Goal: Book appointment/travel/reservation

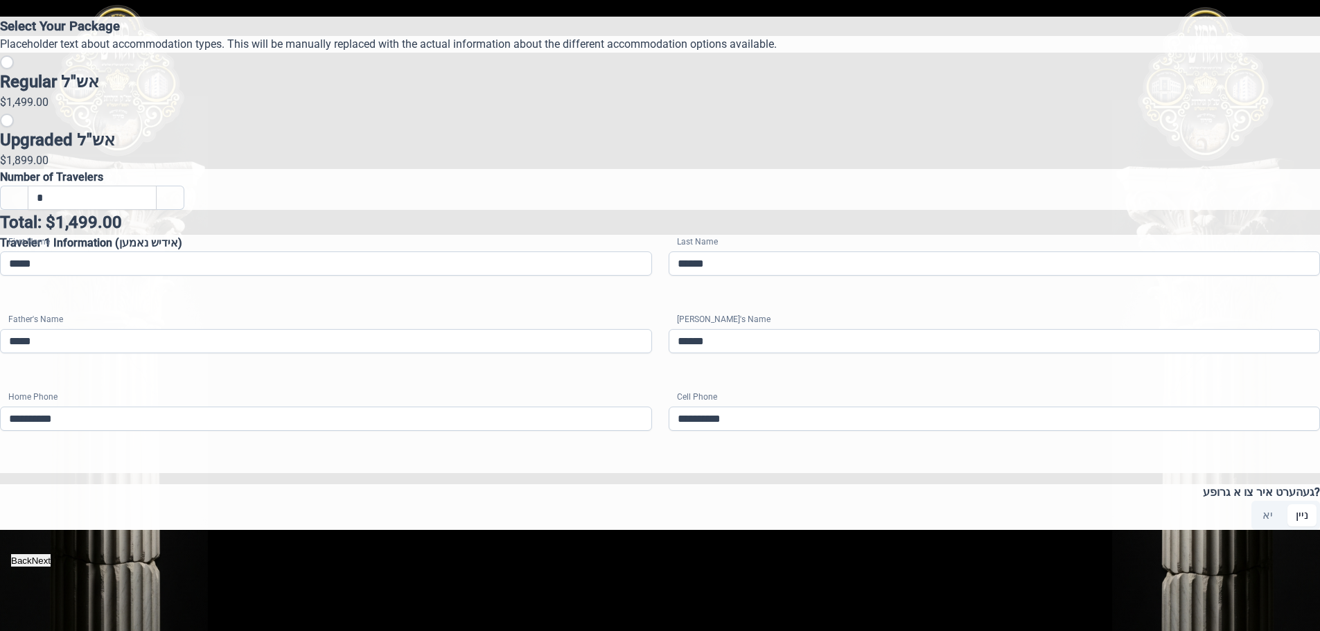
scroll to position [314, 0]
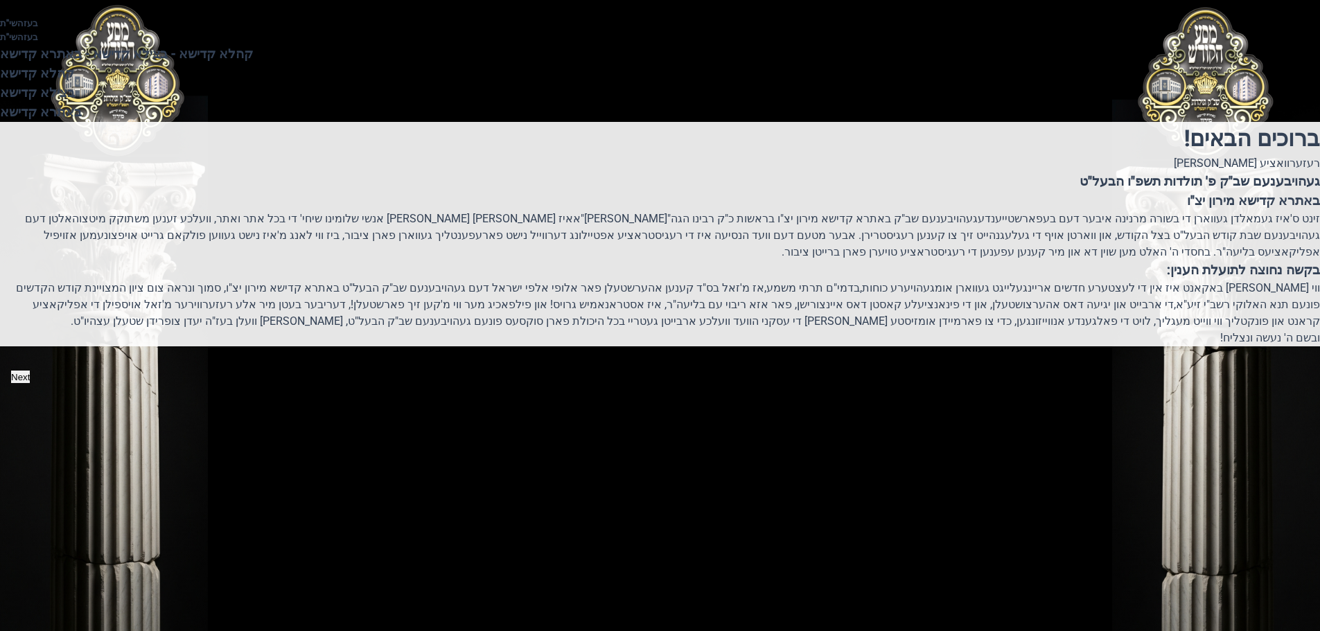
scroll to position [196, 0]
click at [30, 383] on button "Next" at bounding box center [20, 377] width 19 height 12
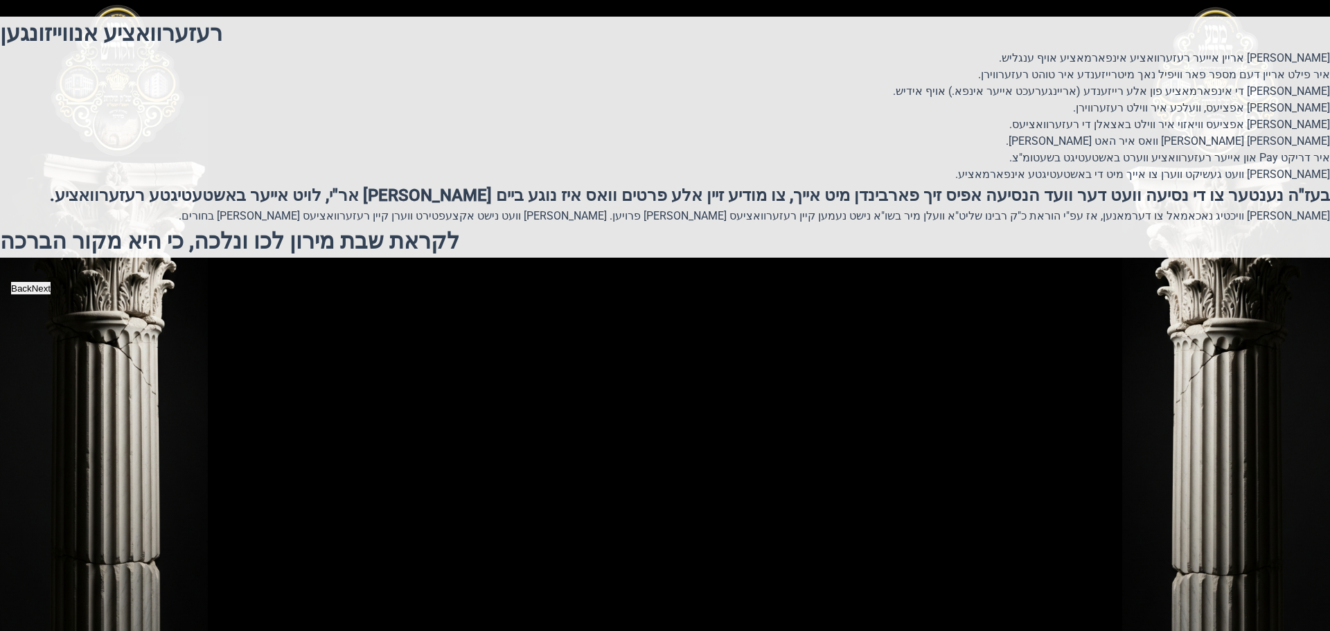
click at [51, 294] on button "Next" at bounding box center [41, 288] width 19 height 12
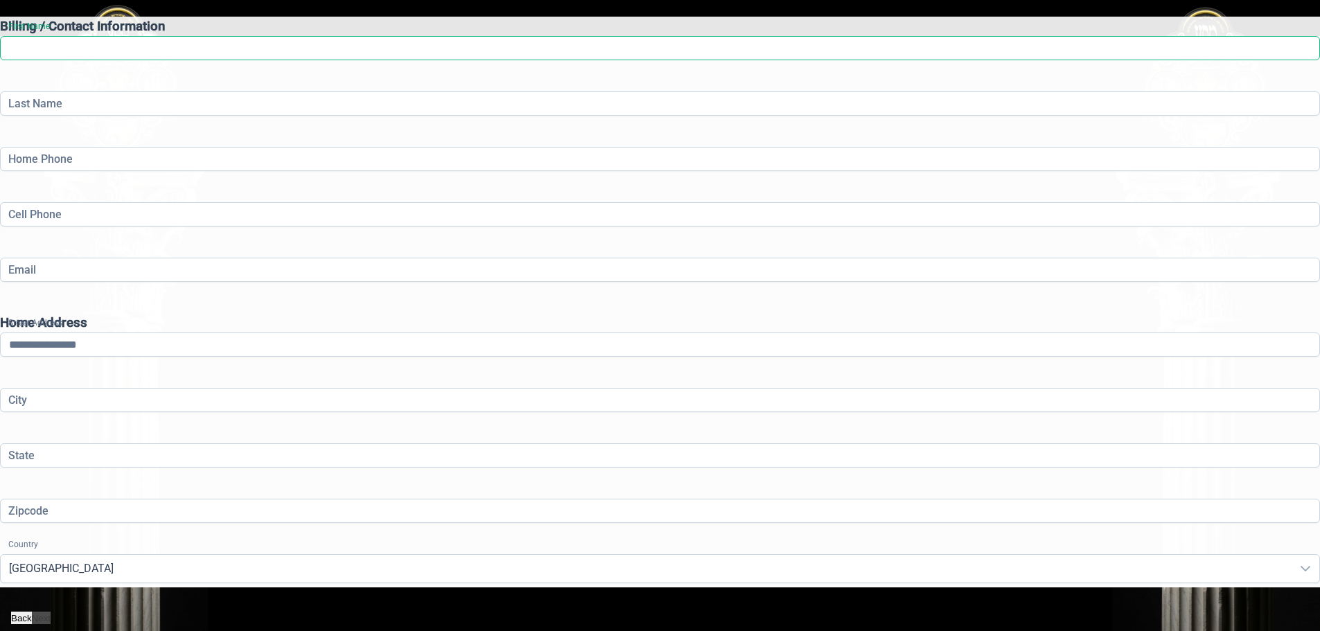
click at [447, 60] on input "First Name" at bounding box center [660, 48] width 1320 height 24
type input "*****"
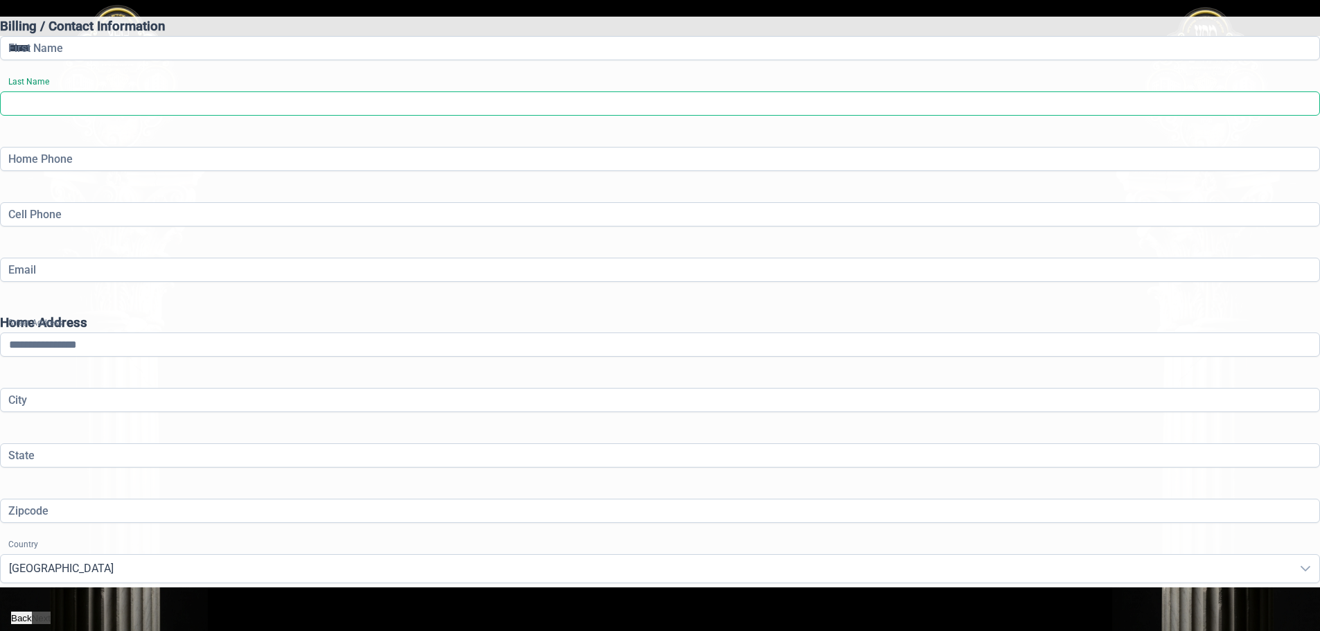
type input "********"
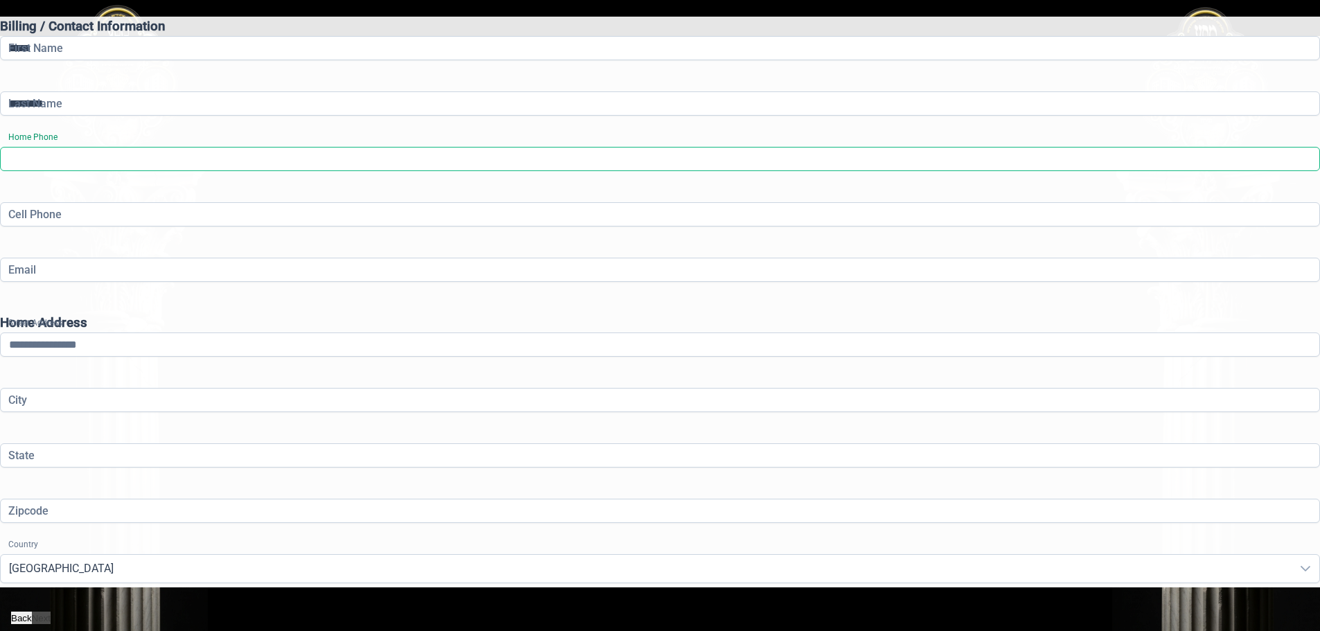
type input "**********"
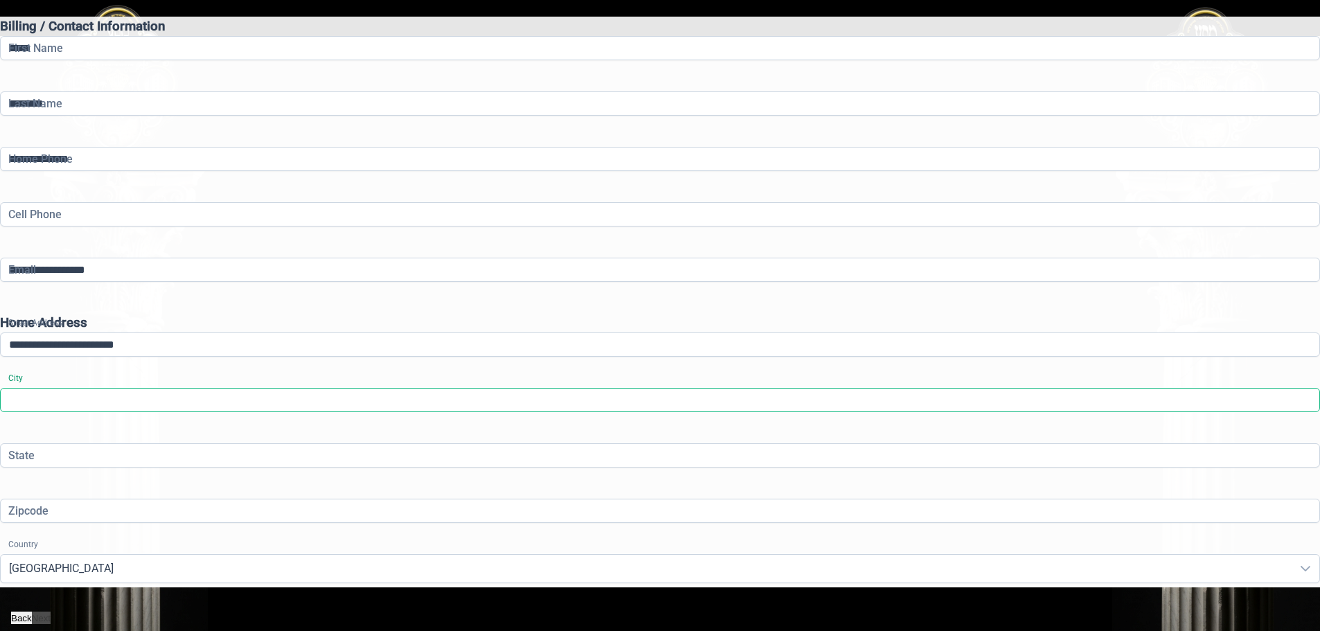
type input "******"
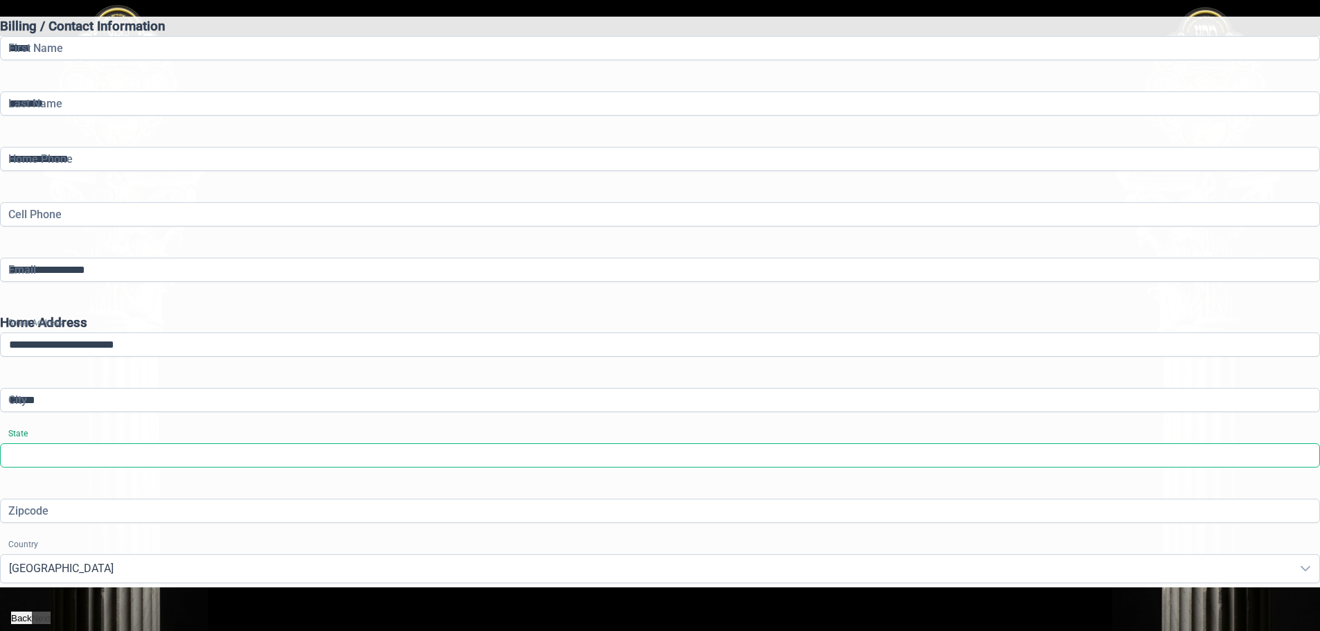
type input "**"
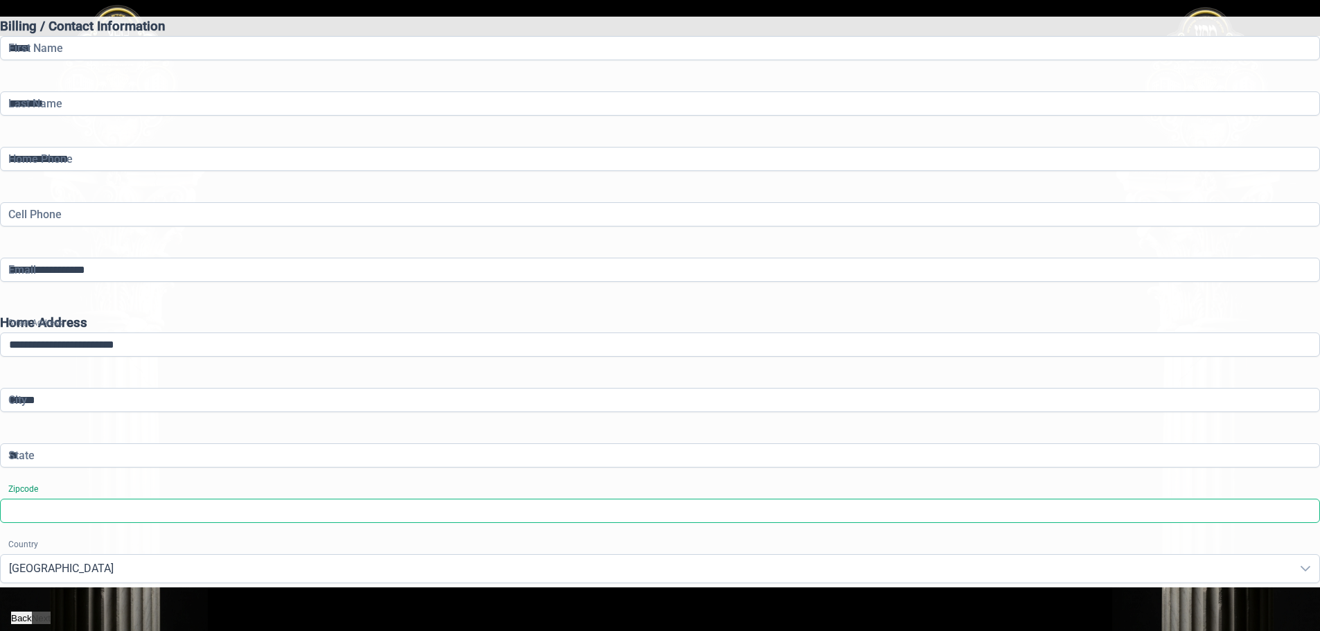
type input "*****"
click at [750, 555] on span "United States" at bounding box center [646, 569] width 1291 height 28
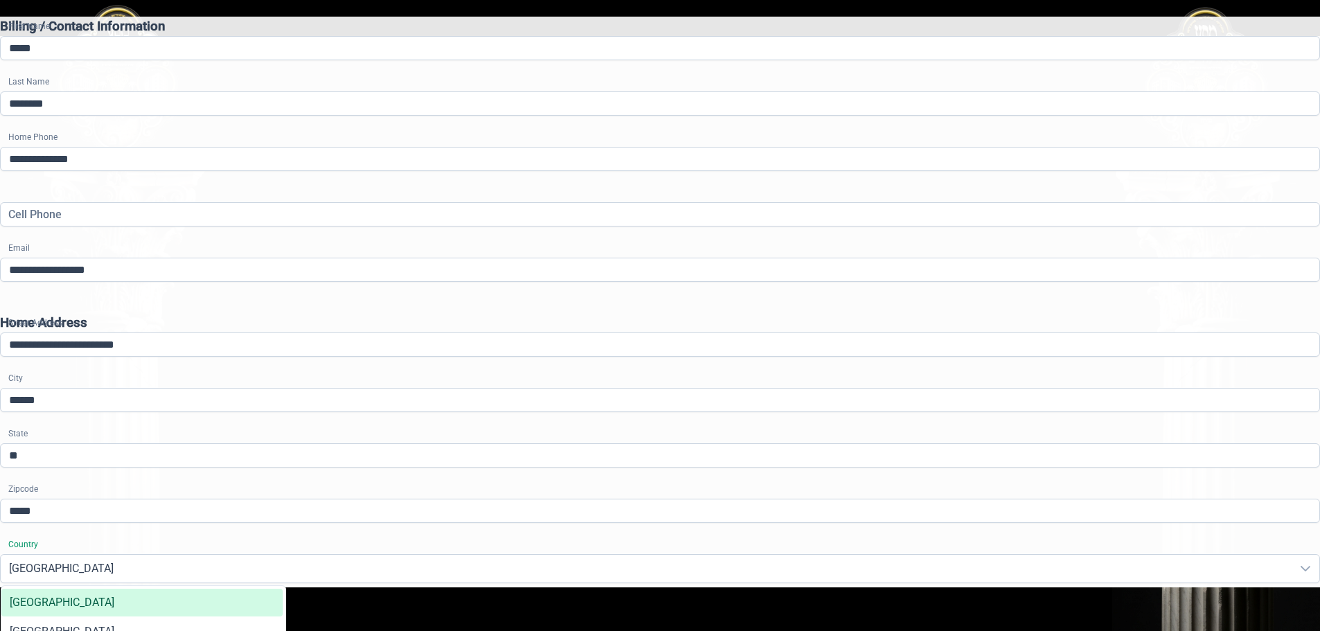
click at [731, 427] on div "City ****** State **" at bounding box center [660, 432] width 1320 height 89
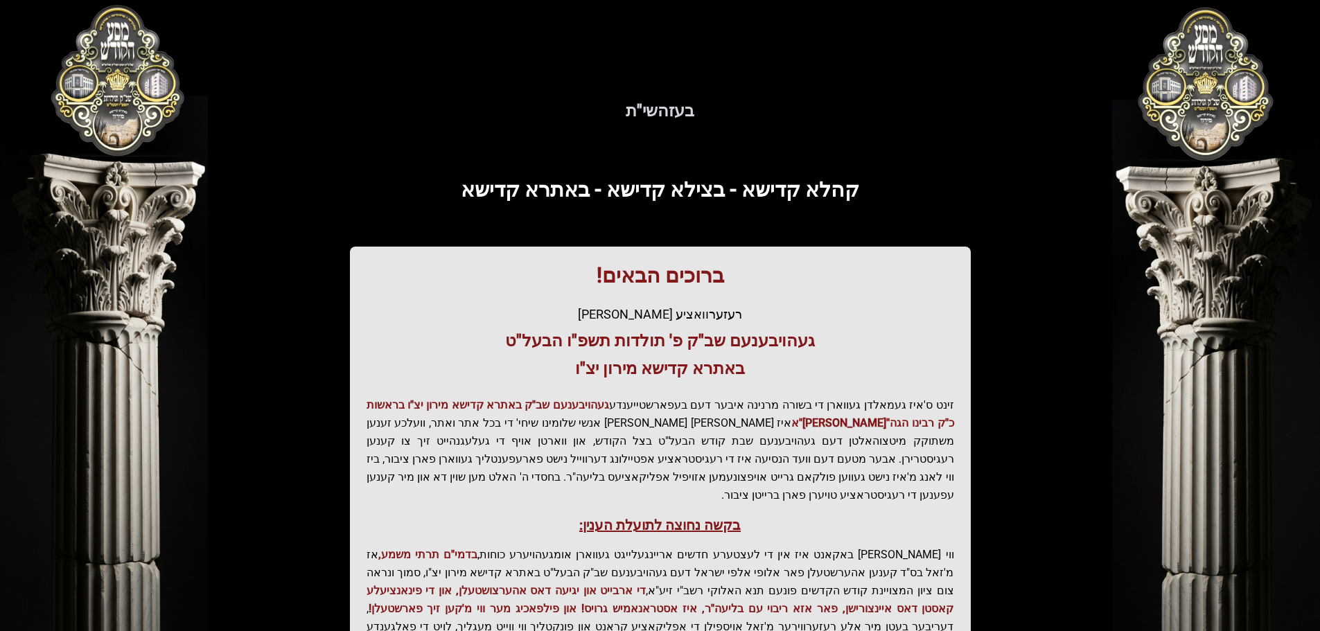
click at [655, 195] on span "קהלא קדישא - בצילא קדישא - באתרא קדישא" at bounding box center [660, 189] width 398 height 24
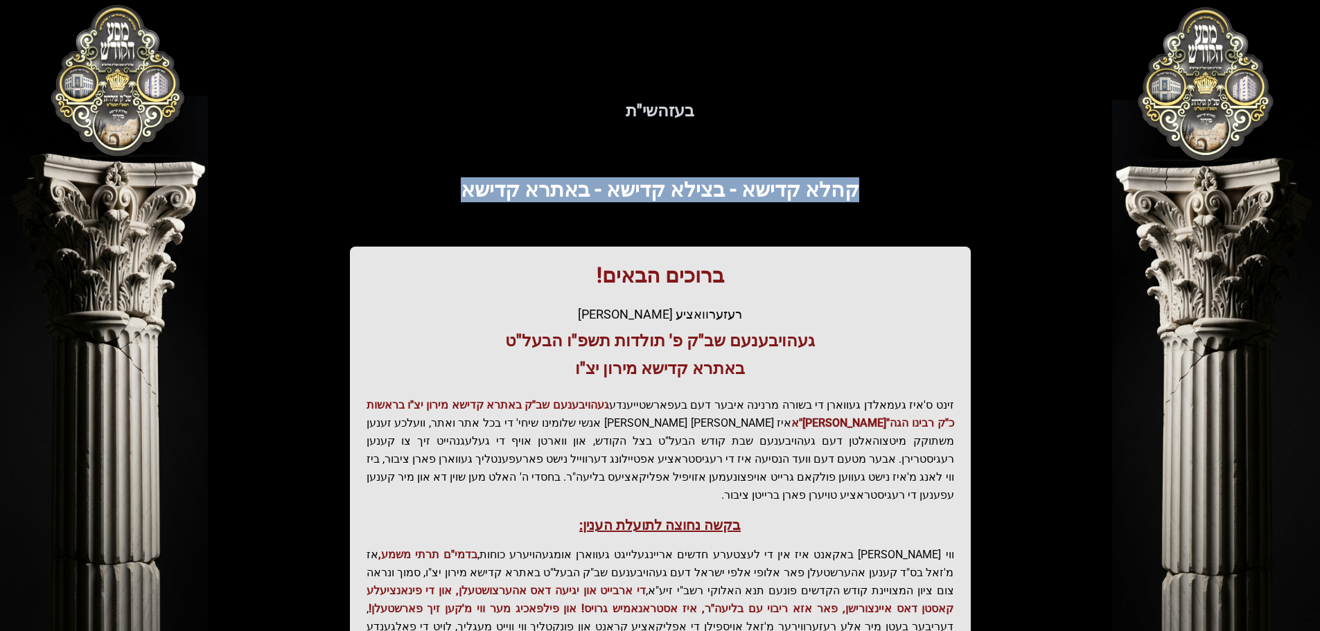
click at [655, 195] on span "קהלא קדישא - בצילא קדישא - באתרא קדישא" at bounding box center [660, 189] width 398 height 24
click at [669, 189] on span "קהלא קדישא - בצילא קדישא - באתרא קדישא" at bounding box center [660, 189] width 398 height 24
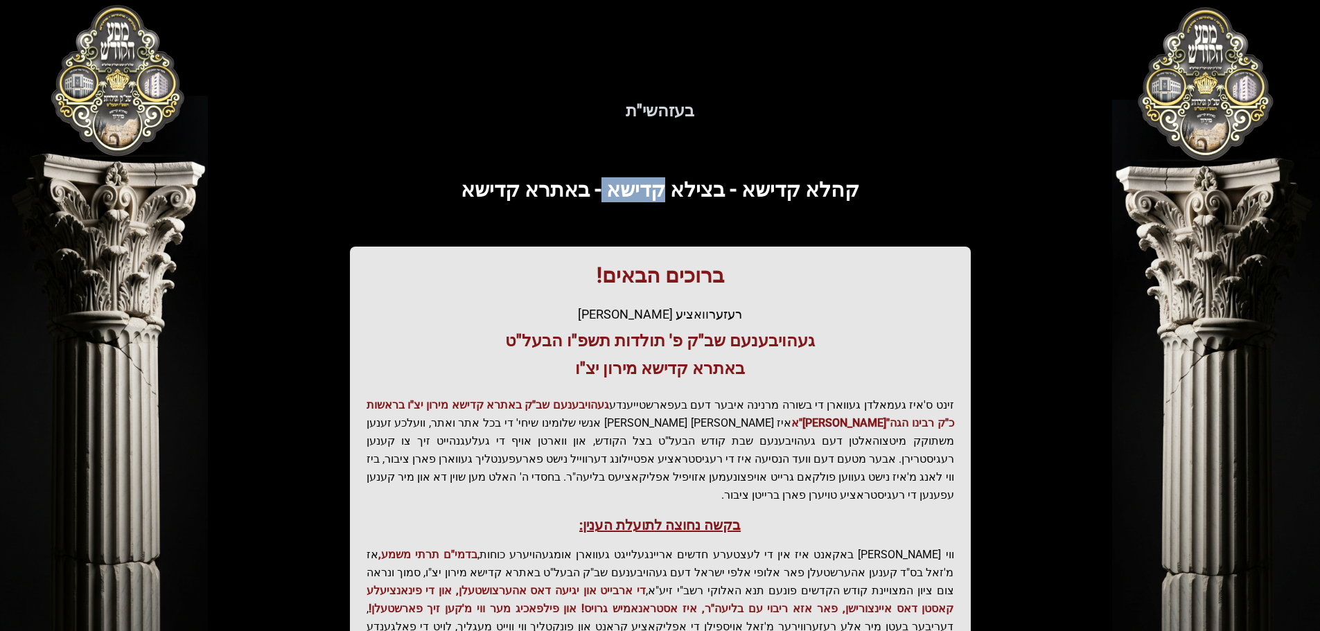
click at [669, 189] on span "קהלא קדישא - בצילא קדישא - באתרא קדישא" at bounding box center [660, 189] width 398 height 24
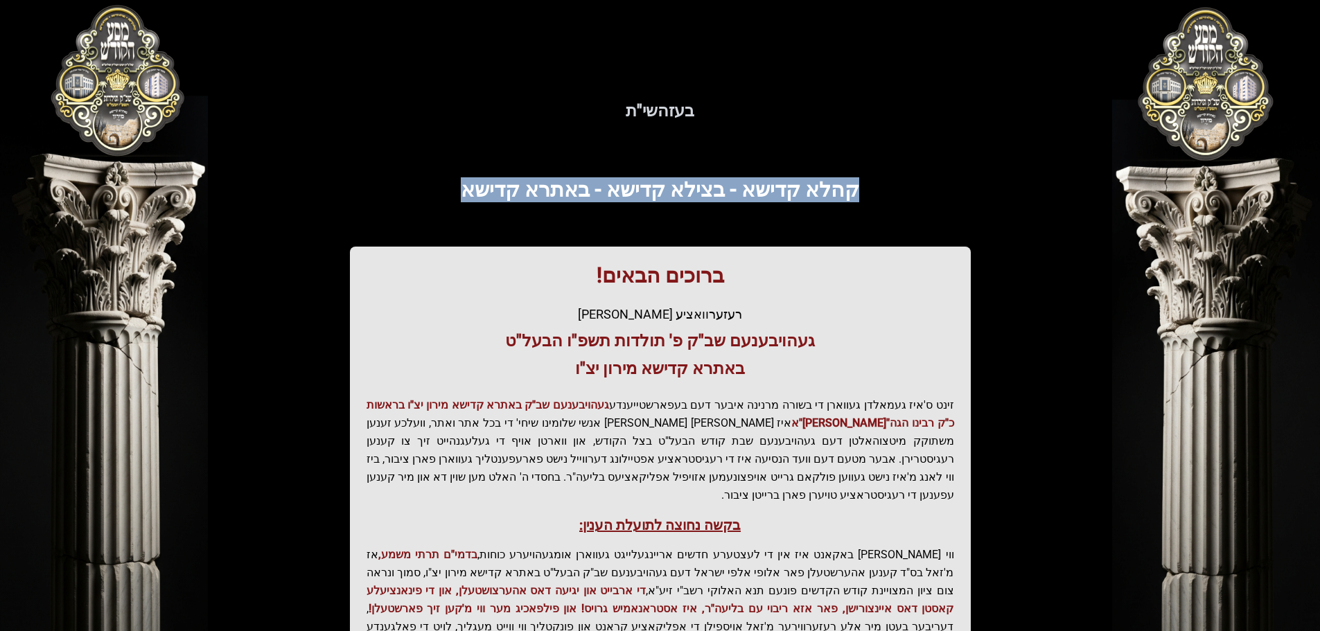
click at [669, 189] on span "קהלא קדישא - בצילא קדישא - באתרא קדישא" at bounding box center [660, 189] width 398 height 24
click at [699, 189] on span "קהלא קדישא - בצילא קדישא - באתרא קדישא" at bounding box center [660, 189] width 398 height 24
click at [665, 189] on span "קהלא קדישא - בצילא קדישא - באתרא קדישא" at bounding box center [660, 189] width 398 height 24
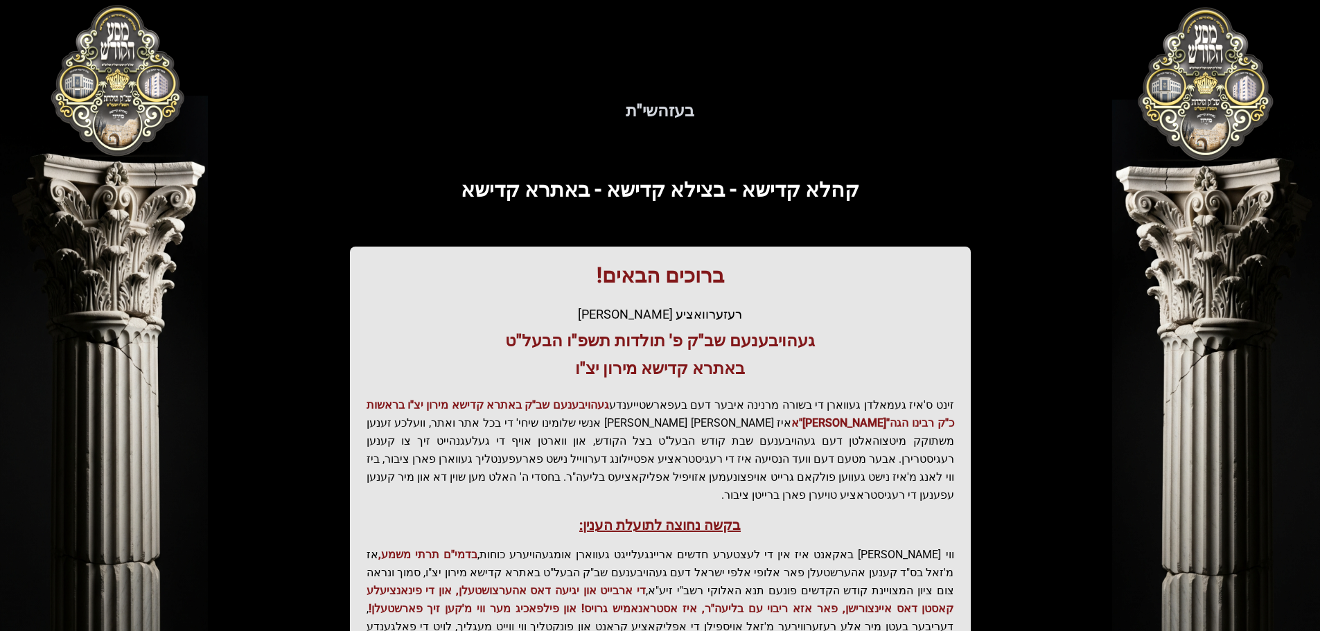
click at [638, 188] on span "קהלא קדישא - בצילא קדישא - באתרא קדישא" at bounding box center [660, 189] width 398 height 24
click at [642, 188] on span "קהלא קדישא - בצילא קדישא - באתרא קדישא" at bounding box center [660, 189] width 398 height 24
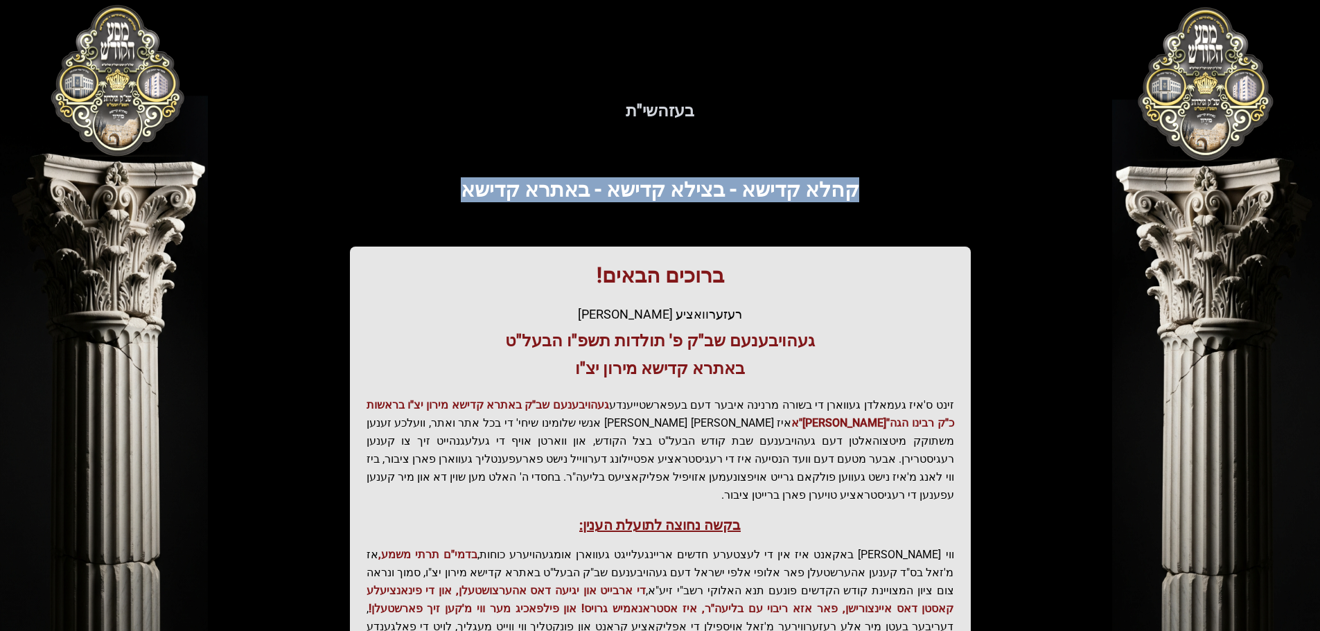
click at [642, 188] on span "קהלא קדישא - בצילא קדישא - באתרא קדישא" at bounding box center [660, 189] width 398 height 24
click at [682, 188] on span "קהלא קדישא - בצילא קדישא - באתרא קדישא" at bounding box center [660, 189] width 398 height 24
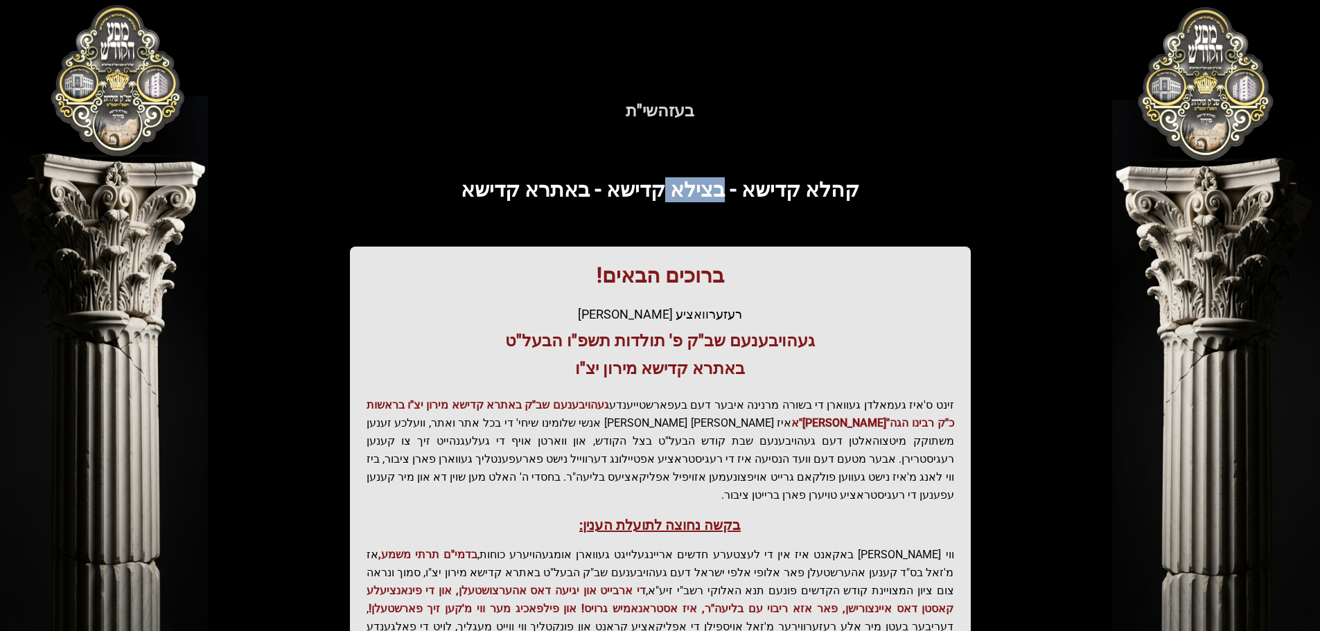
click at [682, 188] on span "קהלא קדישא - בצילא קדישא - באתרא קדישא" at bounding box center [660, 189] width 398 height 24
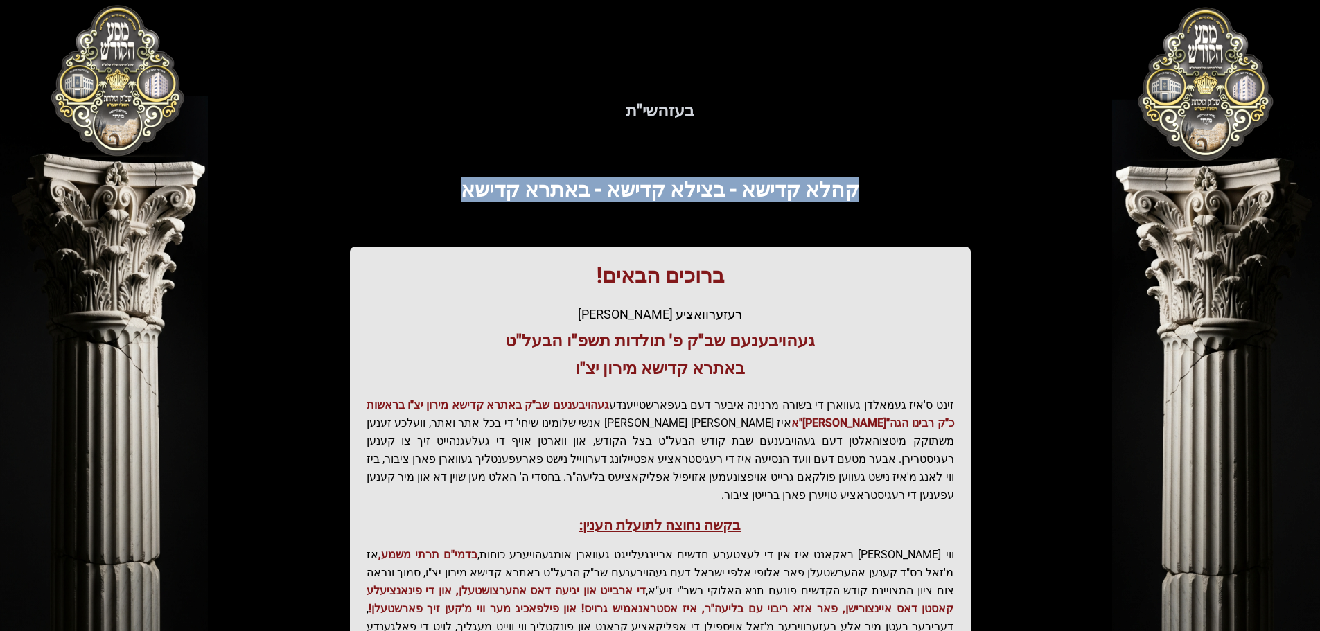
click at [682, 188] on span "קהלא קדישא - בצילא קדישא - באתרא קדישא" at bounding box center [660, 189] width 398 height 24
click at [611, 188] on span "קהלא קדישא - בצילא קדישא - באתרא קדישא" at bounding box center [660, 189] width 398 height 24
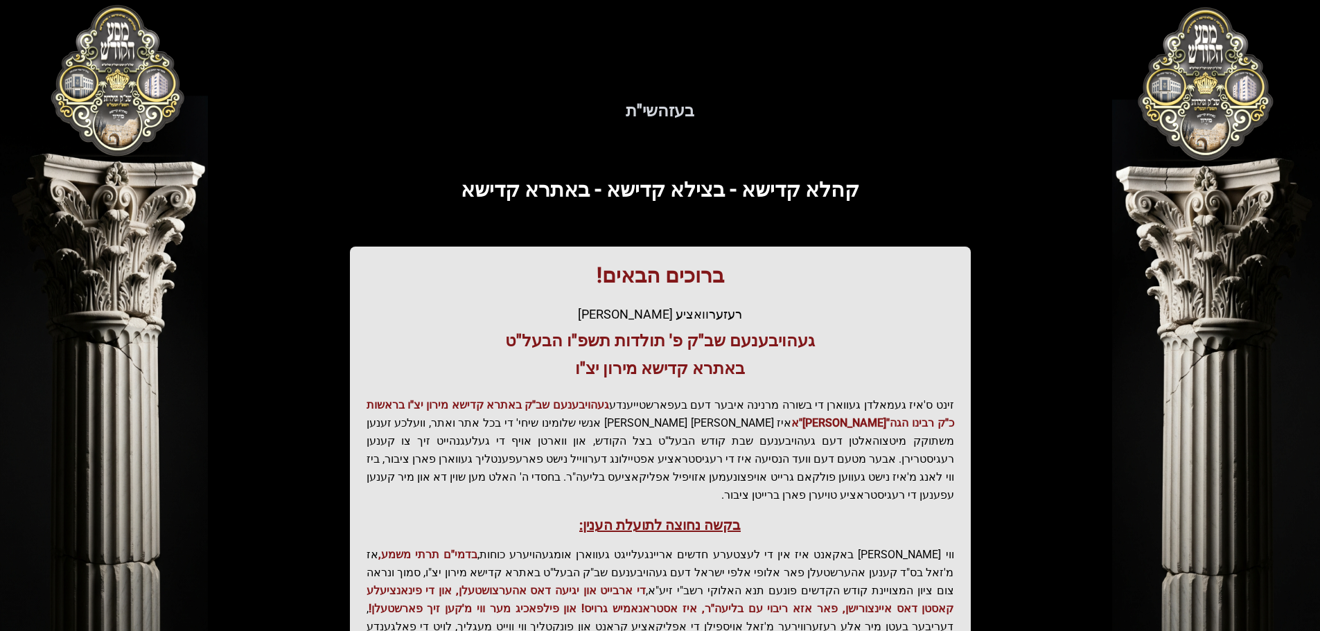
click at [613, 188] on span "קהלא קדישא - בצילא קדישא - באתרא קדישא" at bounding box center [660, 189] width 398 height 24
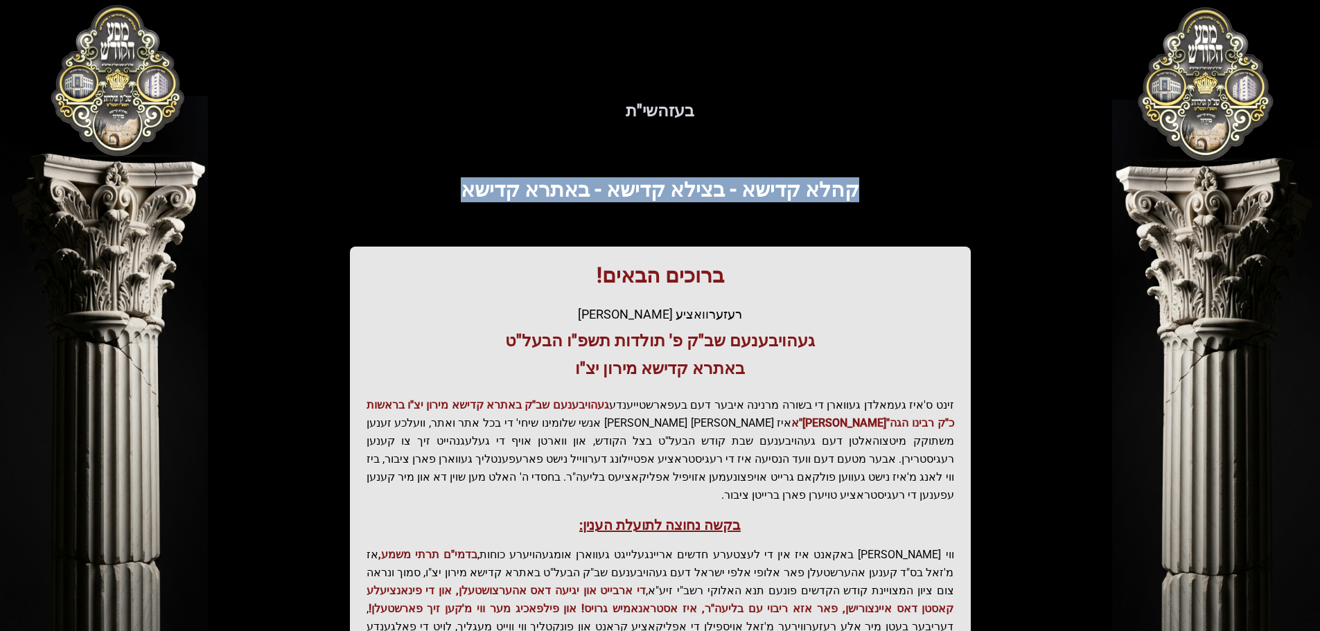
click at [613, 188] on span "קהלא קדישא - בצילא קדישא - באתרא קדישא" at bounding box center [660, 189] width 398 height 24
click at [662, 188] on span "קהלא קדישא - בצילא קדישא - באתרא קדישא" at bounding box center [660, 189] width 398 height 24
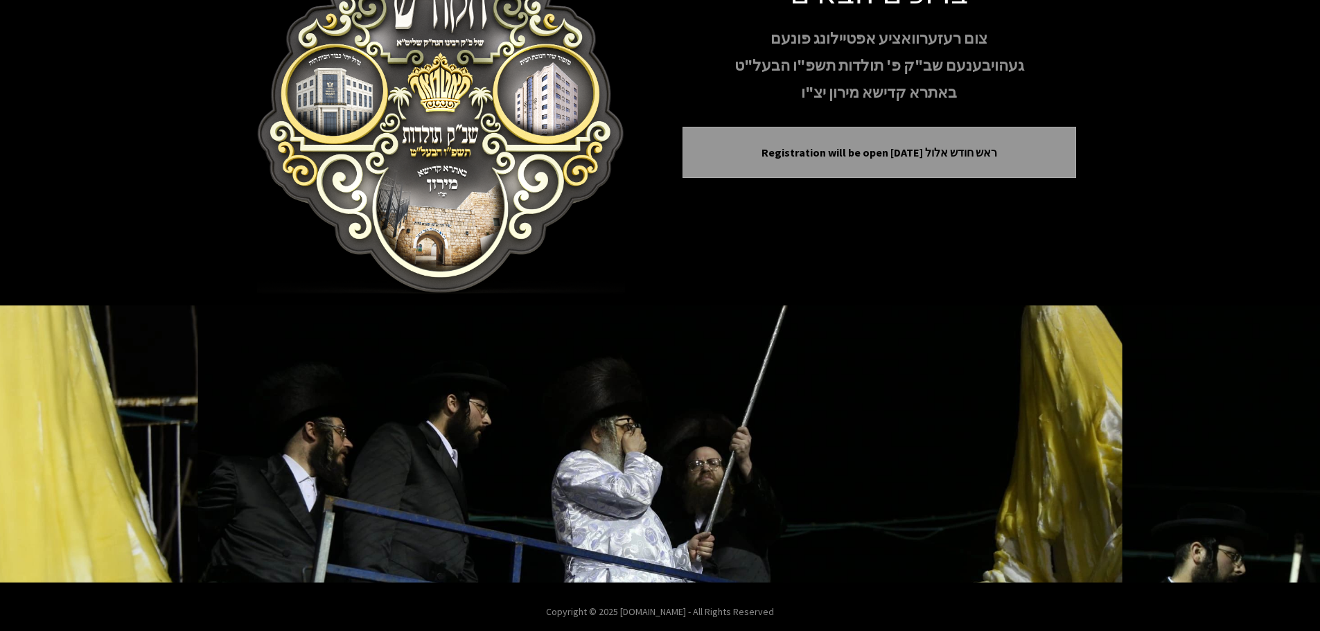
scroll to position [143, 0]
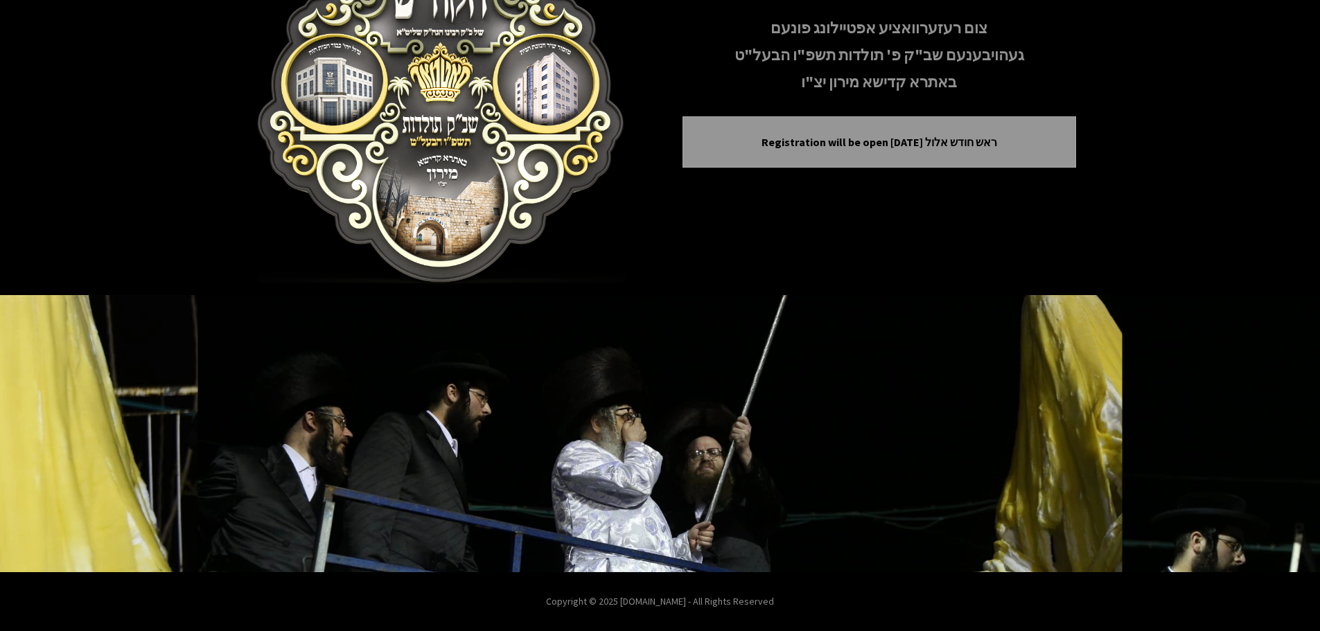
click at [1282, 443] on button "Next image" at bounding box center [1280, 433] width 33 height 33
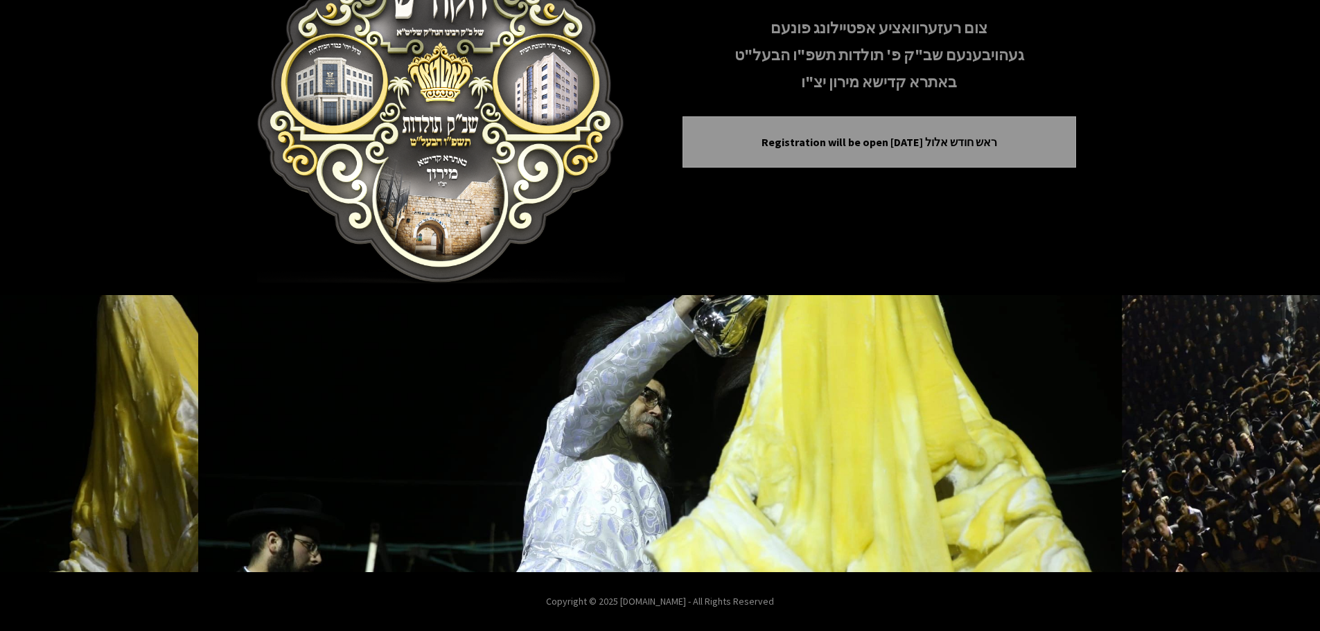
click at [1281, 443] on button "Next image" at bounding box center [1280, 433] width 33 height 33
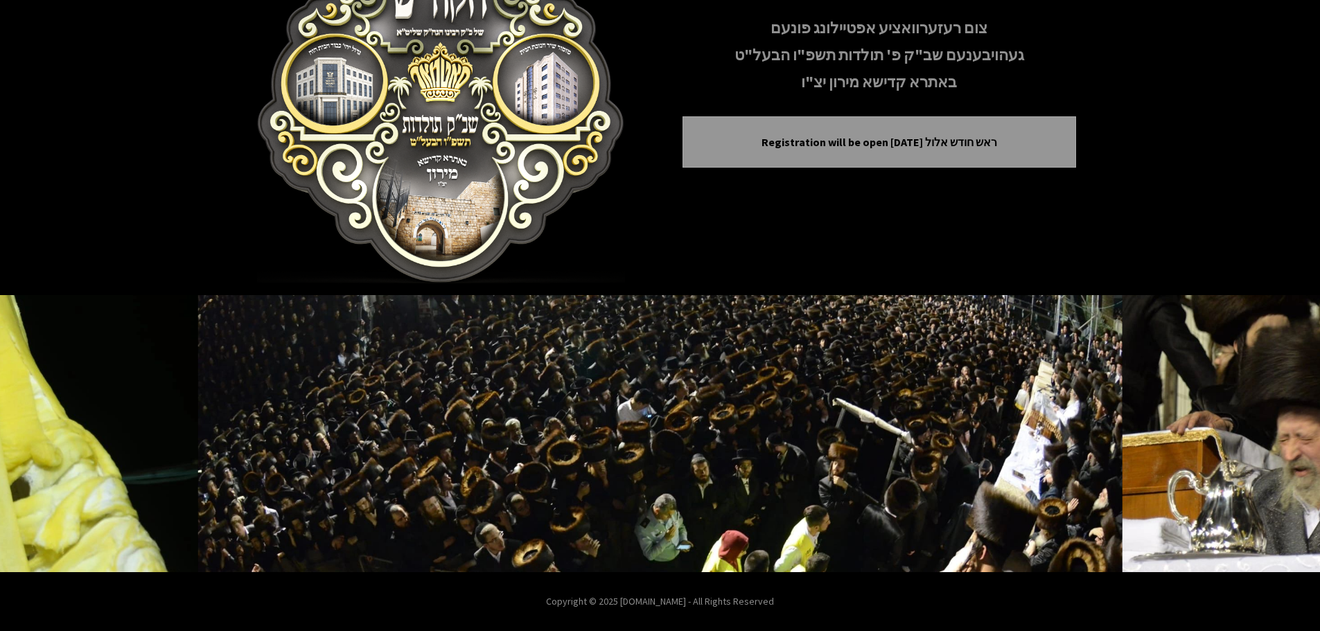
click at [1281, 443] on button "Next image" at bounding box center [1280, 433] width 33 height 33
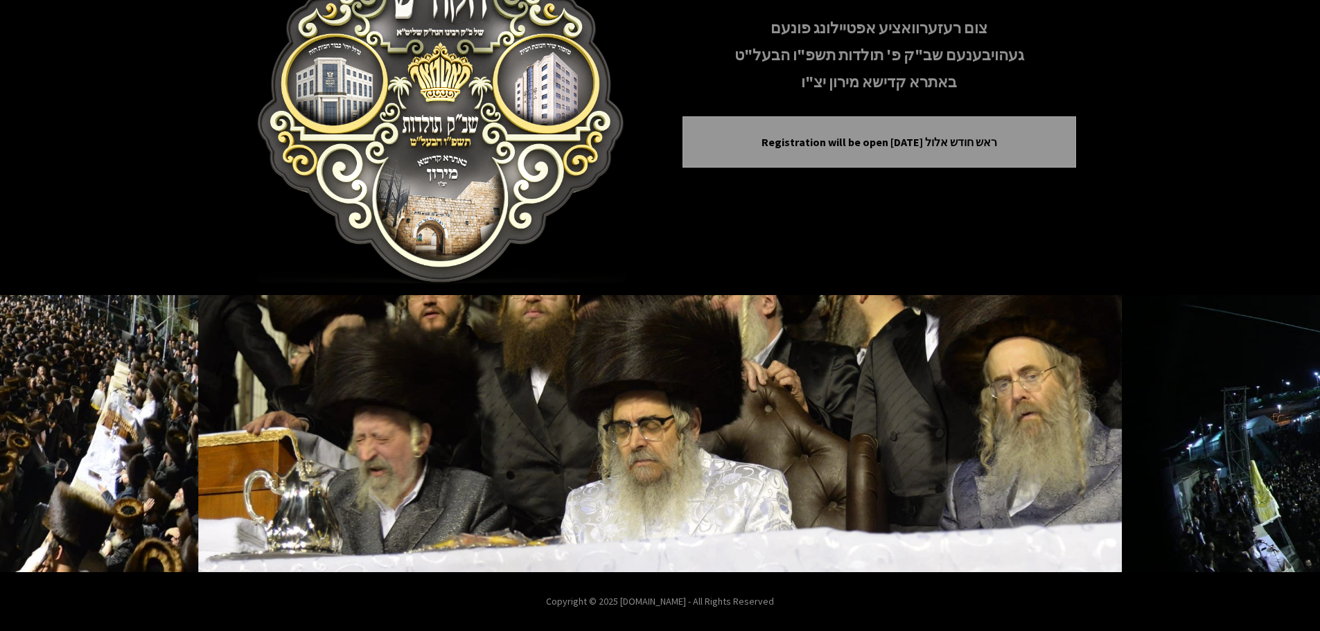
click at [1281, 443] on button "Next image" at bounding box center [1280, 433] width 33 height 33
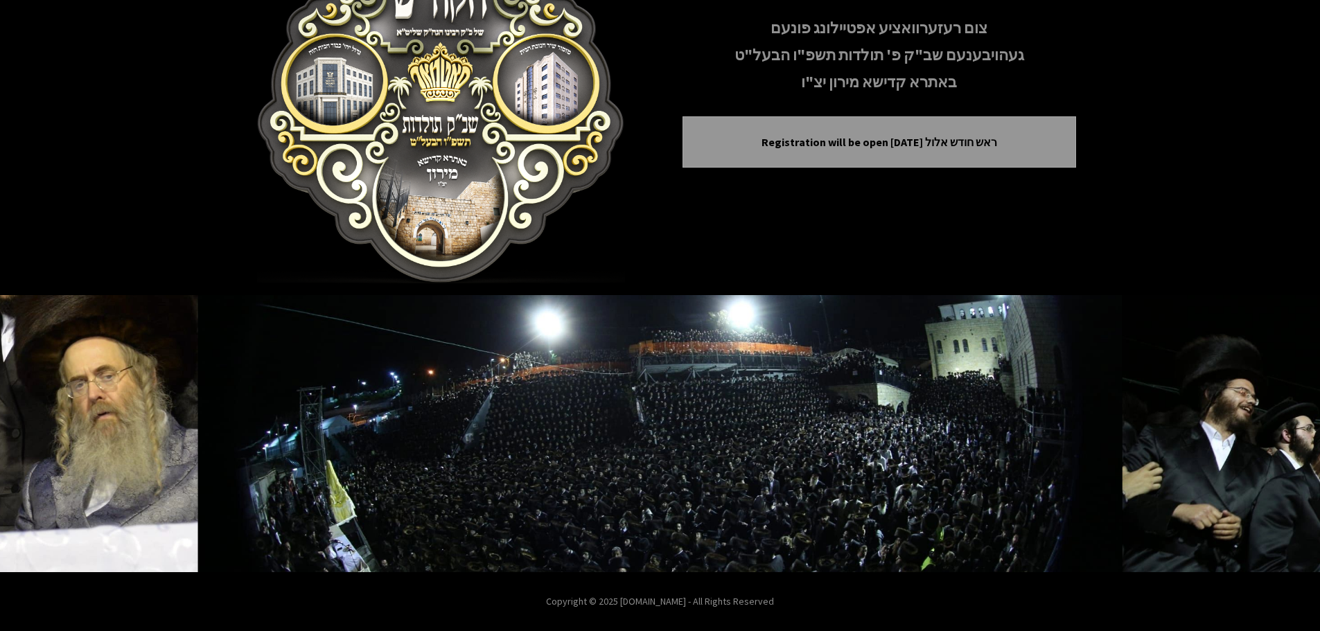
click at [1281, 443] on button "Next image" at bounding box center [1280, 433] width 33 height 33
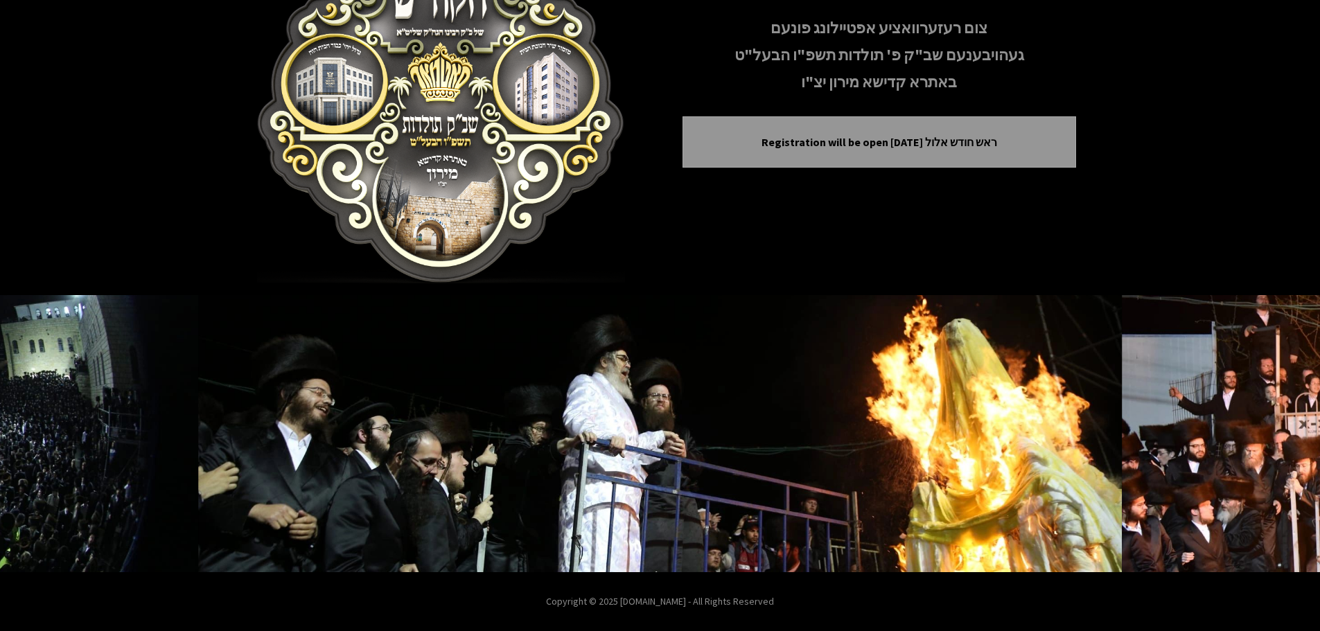
click at [1281, 443] on button "Next image" at bounding box center [1280, 433] width 33 height 33
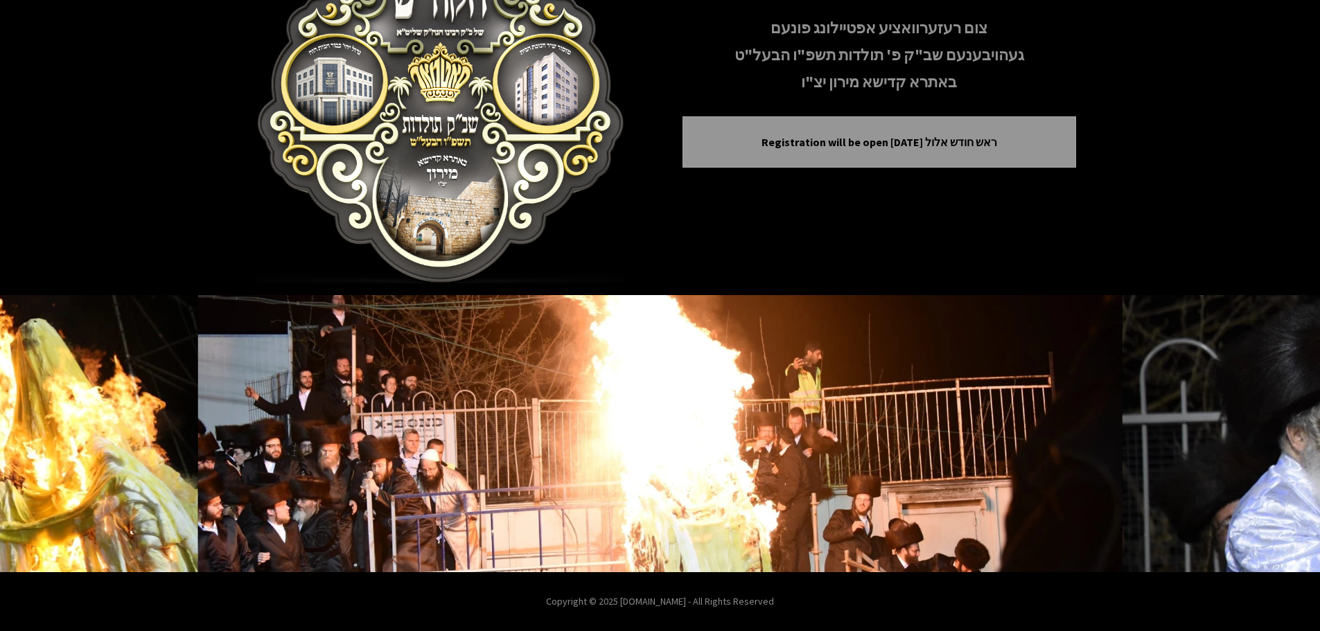
click at [1281, 443] on button "Next image" at bounding box center [1280, 433] width 33 height 33
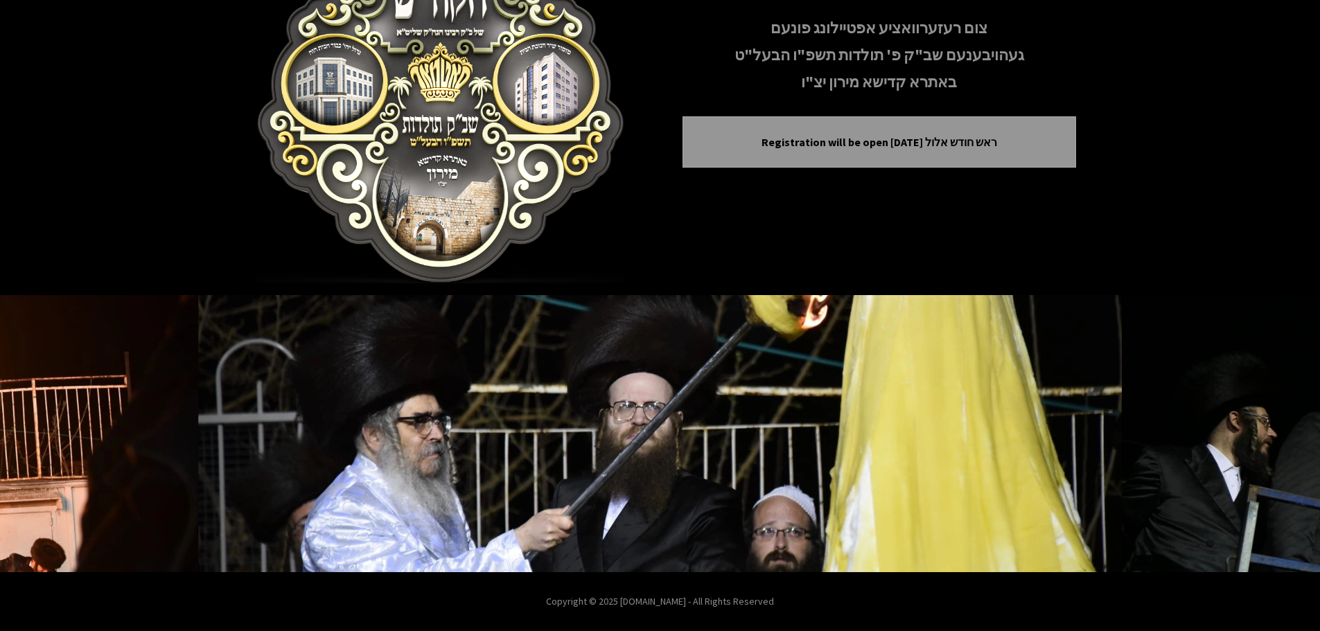
click at [1281, 443] on button "Next image" at bounding box center [1280, 433] width 33 height 33
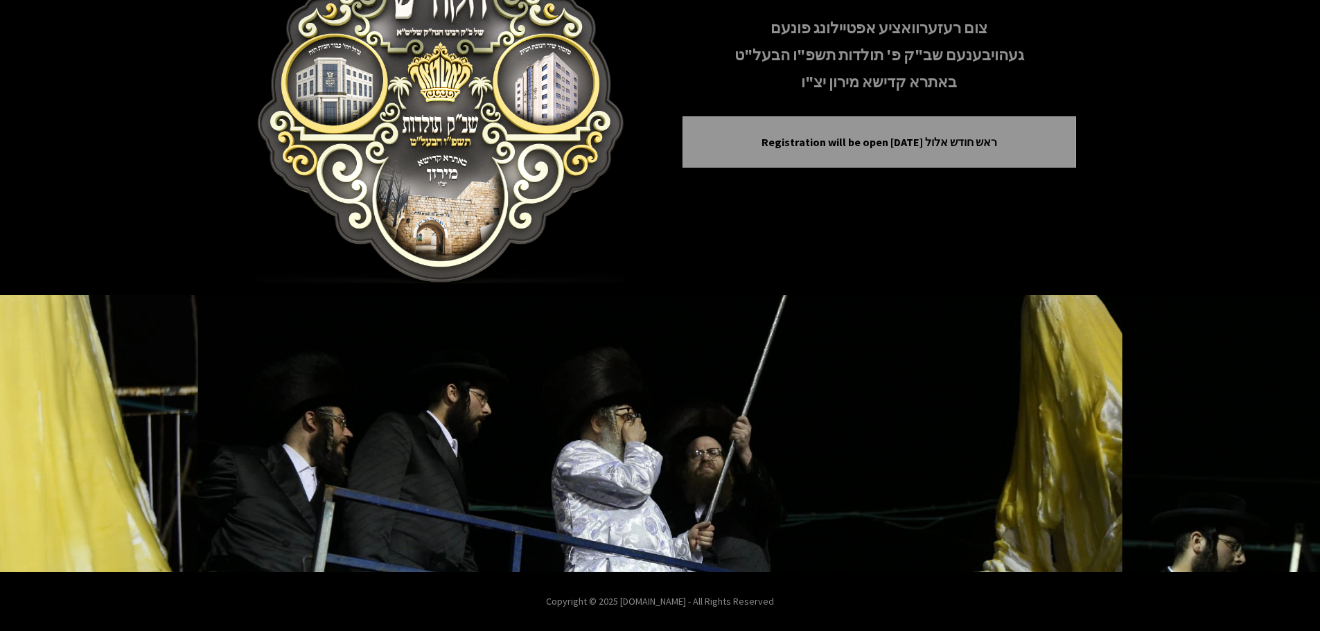
click at [1281, 443] on button "Next image" at bounding box center [1280, 433] width 33 height 33
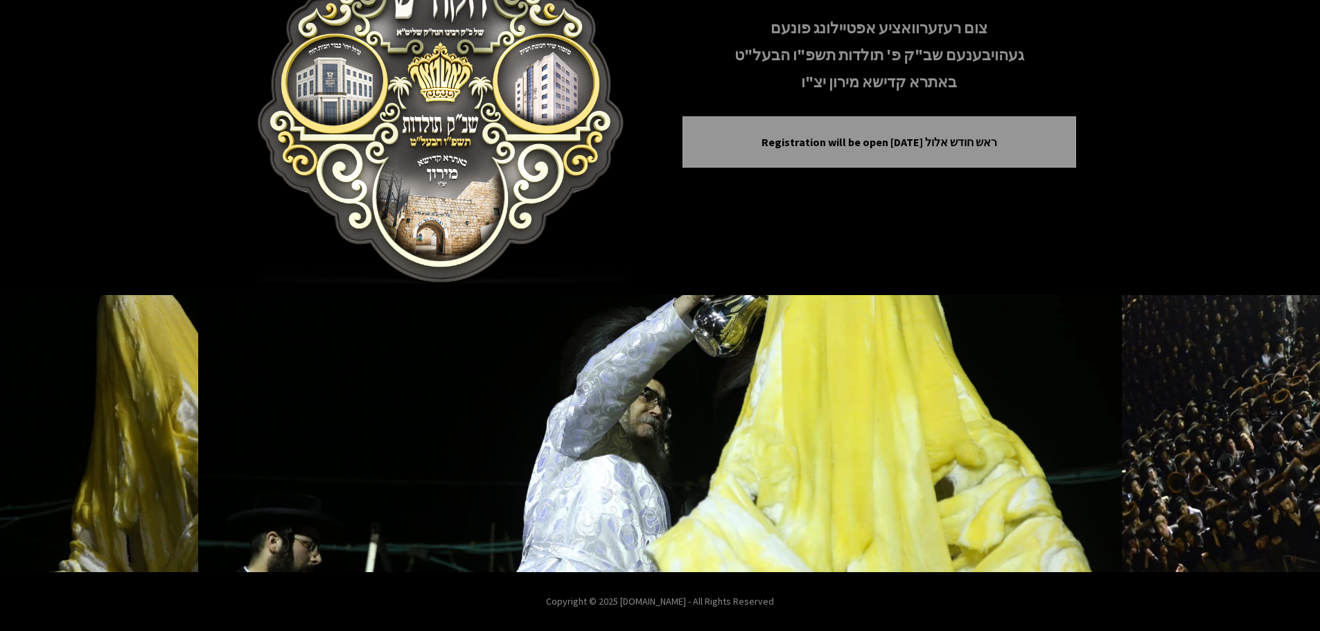
click at [1281, 443] on button "Next image" at bounding box center [1280, 433] width 33 height 33
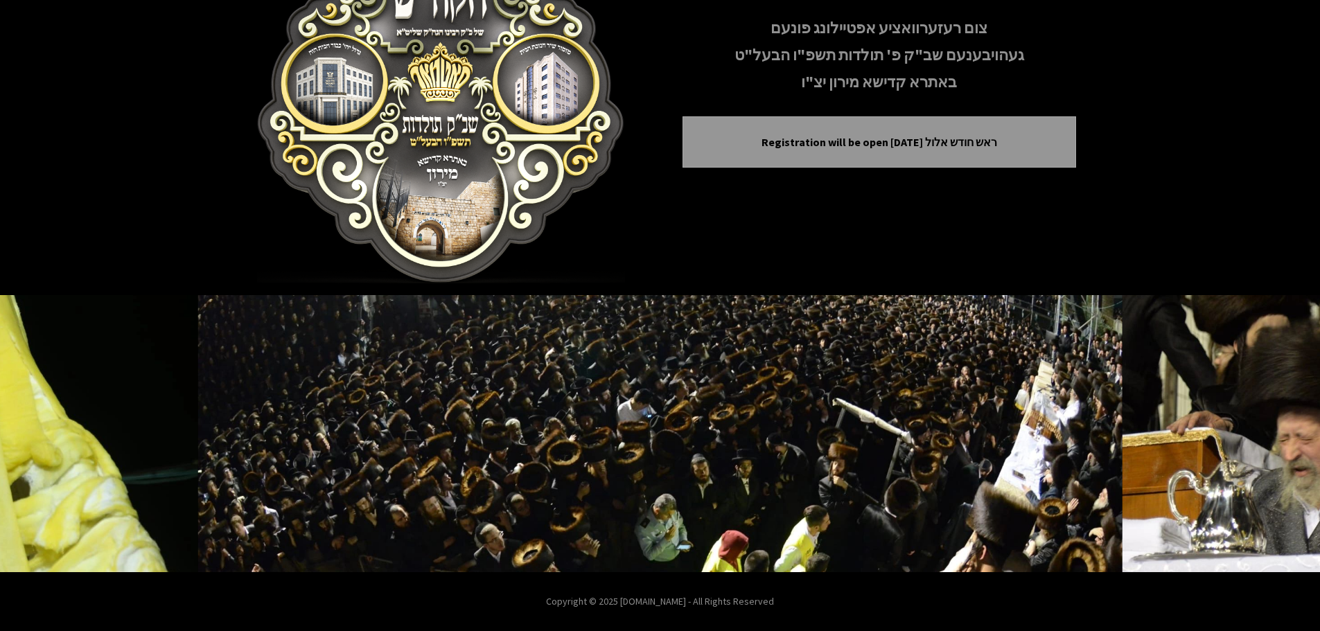
click at [1281, 443] on button "Next image" at bounding box center [1280, 433] width 33 height 33
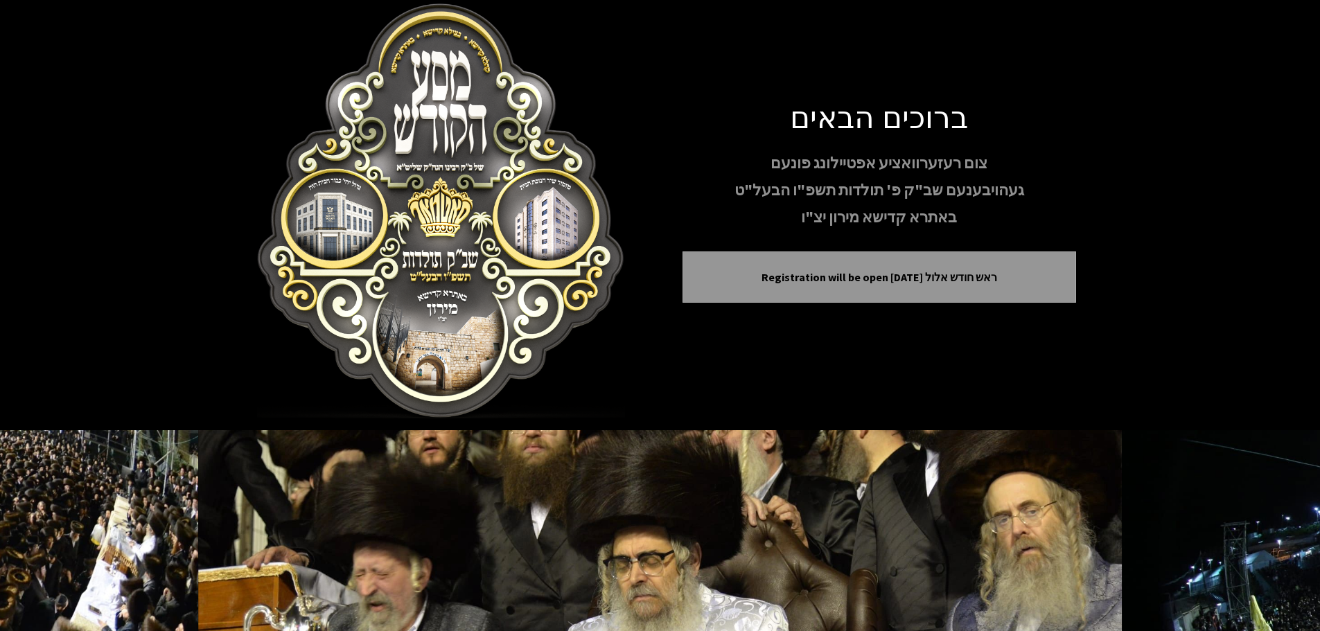
scroll to position [0, 0]
